Goal: Task Accomplishment & Management: Manage account settings

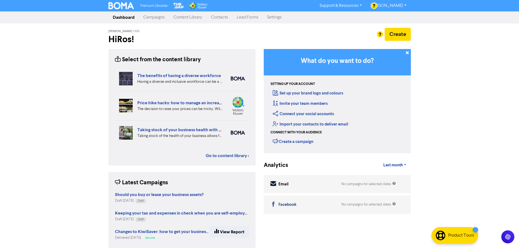
click at [218, 20] on link "Contacts" at bounding box center [219, 17] width 26 height 11
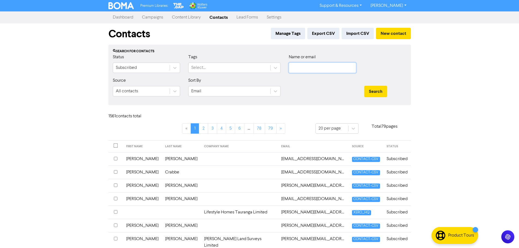
click at [302, 70] on input "text" at bounding box center [322, 68] width 67 height 10
paste input "[PHONE_NUMBER]"
click at [364, 86] on button "Search" at bounding box center [375, 91] width 23 height 11
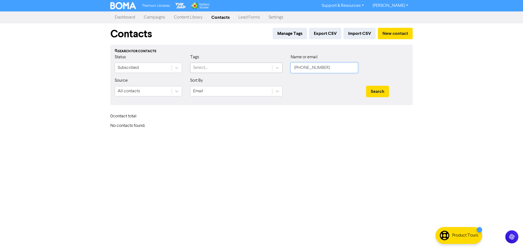
drag, startPoint x: 302, startPoint y: 71, endPoint x: 221, endPoint y: 66, distance: 81.3
click at [221, 66] on div "Status Subscribed Tags Select... Name or email [PHONE_NUMBER]" at bounding box center [262, 65] width 302 height 23
click at [366, 86] on button "Search" at bounding box center [377, 91] width 23 height 11
click at [374, 92] on button "Search" at bounding box center [377, 91] width 23 height 11
click at [331, 72] on input "[PERSON_NAME] [PERSON_NAME]" at bounding box center [323, 68] width 67 height 10
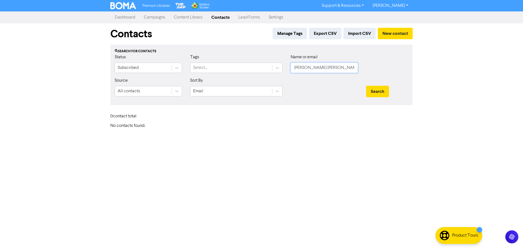
drag, startPoint x: 324, startPoint y: 69, endPoint x: 247, endPoint y: 75, distance: 77.0
click at [247, 75] on div "Status Subscribed Tags Select... Name or email [PERSON_NAME] [PERSON_NAME]" at bounding box center [262, 65] width 302 height 23
type input "[PERSON_NAME]"
click at [366, 86] on button "Search" at bounding box center [377, 91] width 23 height 11
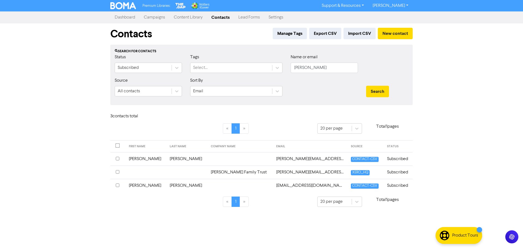
click at [116, 160] on input "checkbox" at bounding box center [118, 159] width 4 height 4
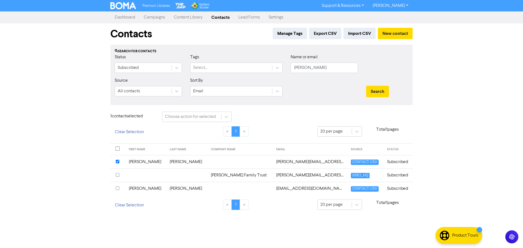
click at [117, 177] on div at bounding box center [118, 175] width 4 height 7
click at [118, 189] on input "checkbox" at bounding box center [118, 188] width 4 height 4
click at [138, 207] on button "Clear Selection" at bounding box center [129, 205] width 38 height 11
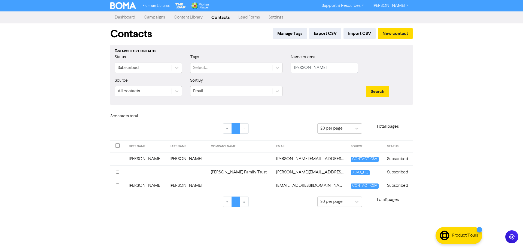
click at [151, 158] on td "[PERSON_NAME]" at bounding box center [145, 158] width 41 height 13
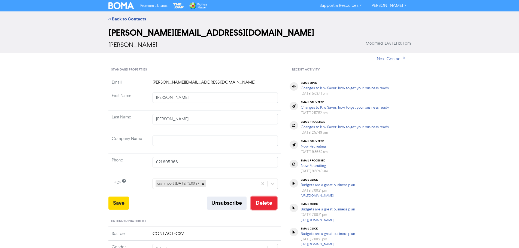
click at [268, 206] on button "Delete" at bounding box center [264, 203] width 26 height 13
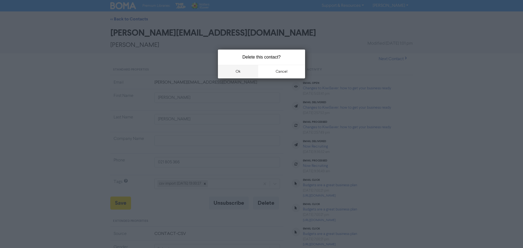
click at [239, 68] on button "ok" at bounding box center [238, 72] width 40 height 14
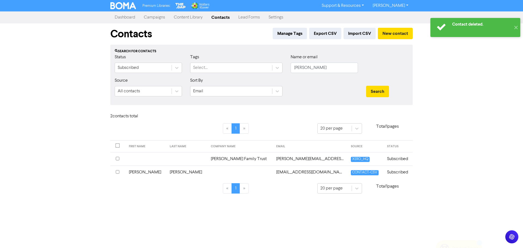
click at [209, 162] on td "[PERSON_NAME] Family Trust" at bounding box center [240, 158] width 66 height 13
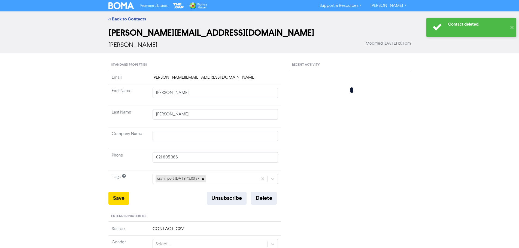
type input "[PERSON_NAME] Family Trust"
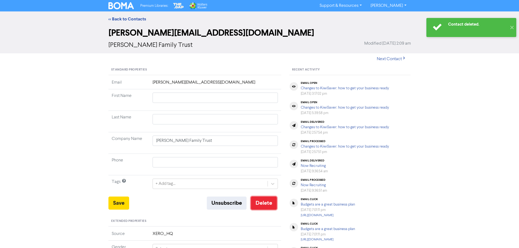
click at [263, 201] on button "Delete" at bounding box center [264, 203] width 26 height 13
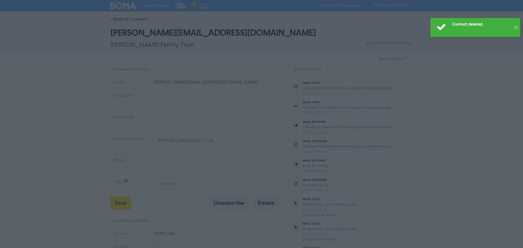
click at [232, 68] on button "ok" at bounding box center [238, 72] width 40 height 14
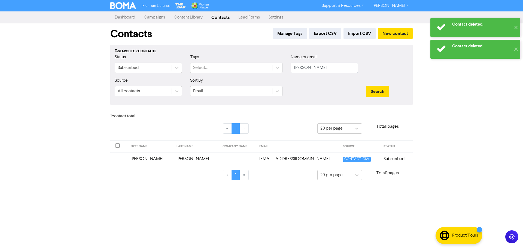
click at [194, 159] on td "[PERSON_NAME]" at bounding box center [196, 158] width 46 height 13
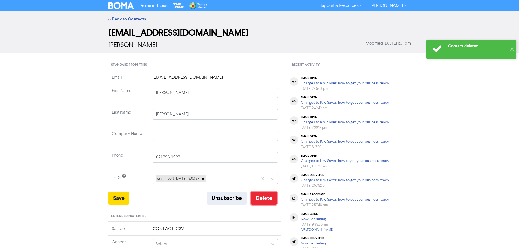
click at [265, 200] on button "Delete" at bounding box center [264, 198] width 26 height 13
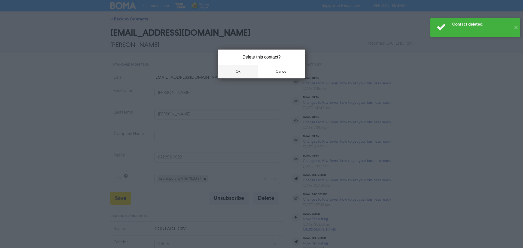
click at [238, 71] on button "ok" at bounding box center [238, 72] width 40 height 14
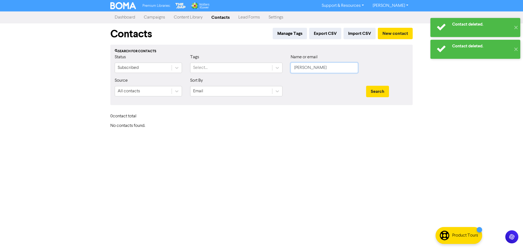
click at [317, 63] on input "[PERSON_NAME]" at bounding box center [323, 68] width 67 height 10
drag, startPoint x: 315, startPoint y: 66, endPoint x: 240, endPoint y: 83, distance: 77.6
click at [240, 82] on form "Status Subscribed Tags Select... Name or email [PERSON_NAME] Source All contact…" at bounding box center [261, 77] width 293 height 47
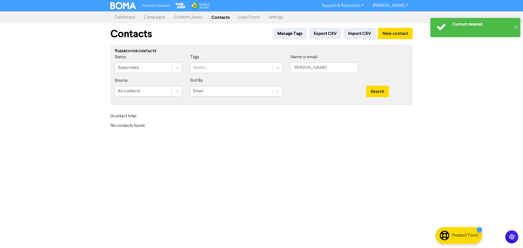
click at [511, 18] on button "✕" at bounding box center [515, 27] width 9 height 19
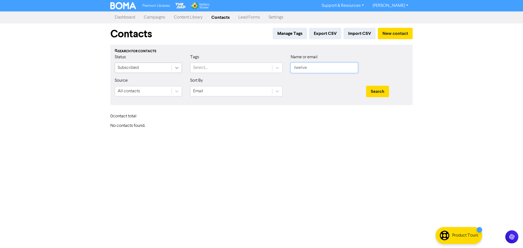
type input "twelve"
click at [366, 86] on button "Search" at bounding box center [377, 91] width 23 height 11
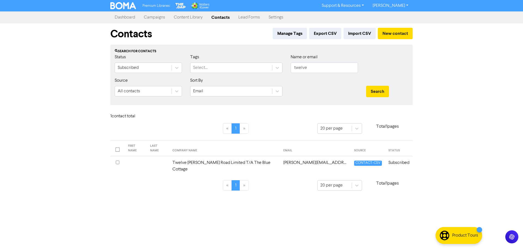
click at [182, 160] on td "Twelve [PERSON_NAME] Road Limited T/A The Blue Cottage" at bounding box center [224, 166] width 111 height 20
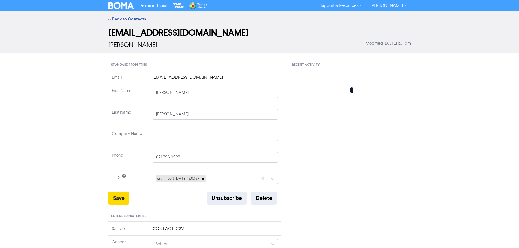
type input "Twelve [PERSON_NAME] Road Limited T/A The Blue Cottage"
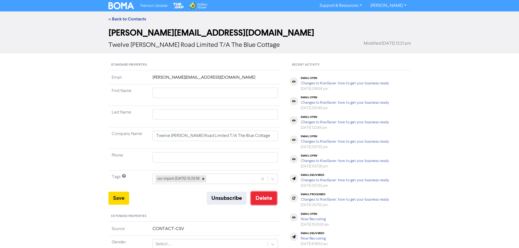
click at [265, 197] on button "Delete" at bounding box center [264, 198] width 26 height 13
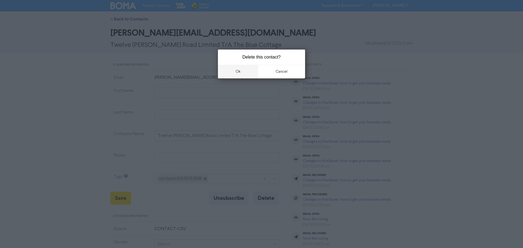
drag, startPoint x: 222, startPoint y: 72, endPoint x: 227, endPoint y: 76, distance: 6.8
click at [222, 72] on button "ok" at bounding box center [238, 72] width 40 height 14
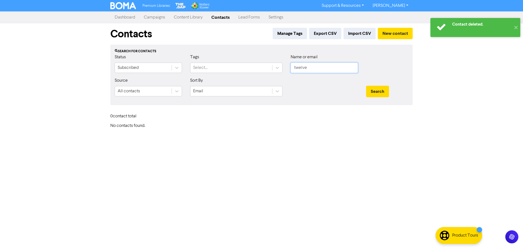
click at [311, 65] on input "twelve" at bounding box center [323, 68] width 67 height 10
